Goal: Find contact information: Find contact information

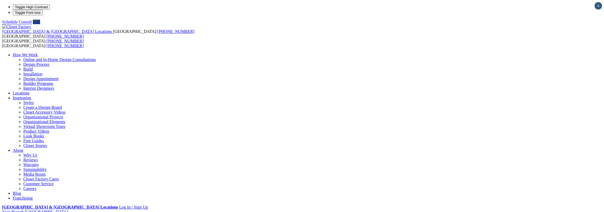
click at [29, 92] on link "Locations" at bounding box center [21, 94] width 17 height 5
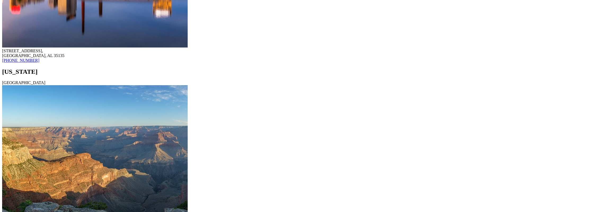
scroll to position [522, 0]
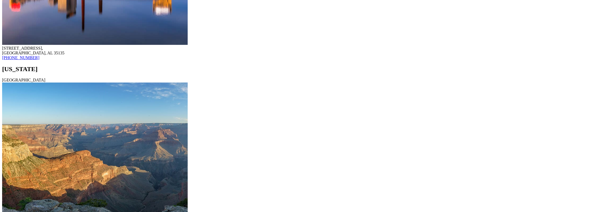
drag, startPoint x: 72, startPoint y: 182, endPoint x: 107, endPoint y: 186, distance: 35.3
copy div "[STREET_ADDRESS]"
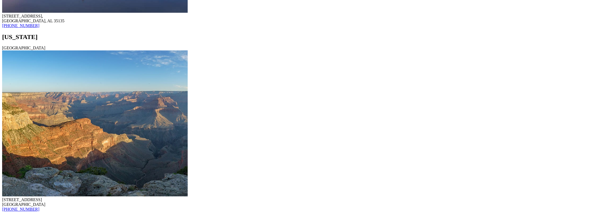
scroll to position [602, 0]
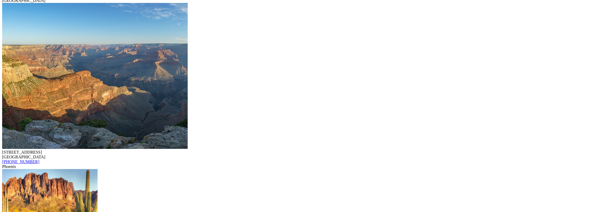
drag, startPoint x: 98, startPoint y: 114, endPoint x: 73, endPoint y: 113, distance: 25.5
copy link "[PHONE_NUMBER]"
